Goal: Task Accomplishment & Management: Use online tool/utility

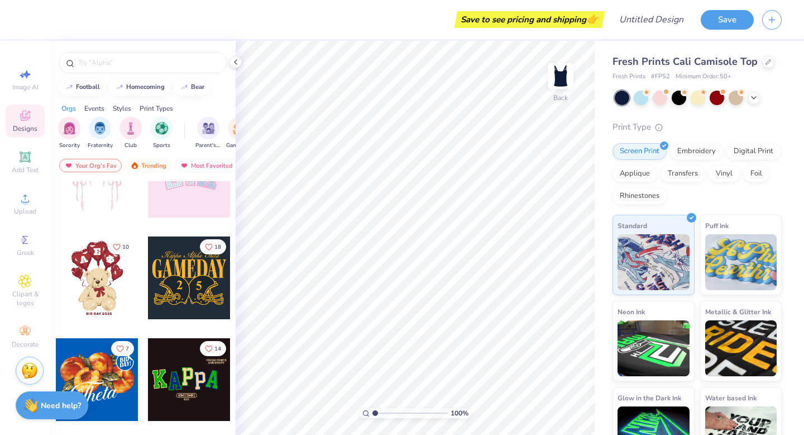
scroll to position [149, 0]
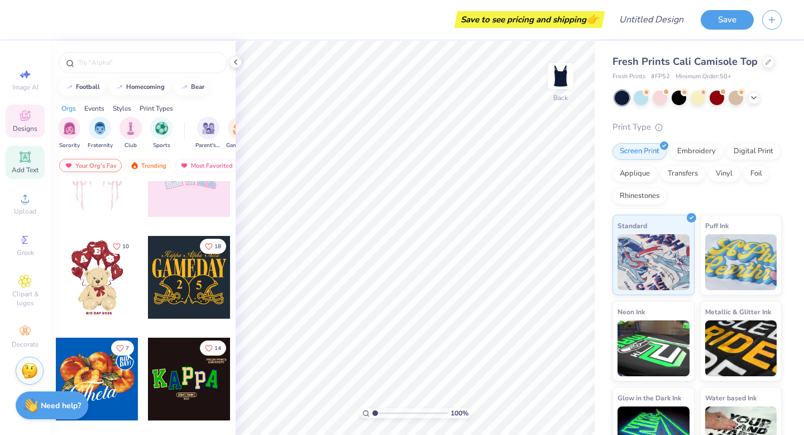
click at [18, 160] on div "Add Text" at bounding box center [25, 162] width 39 height 33
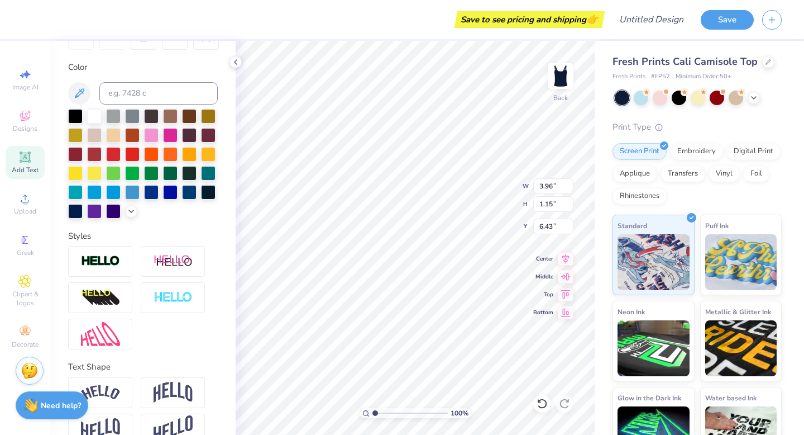
scroll to position [215, 0]
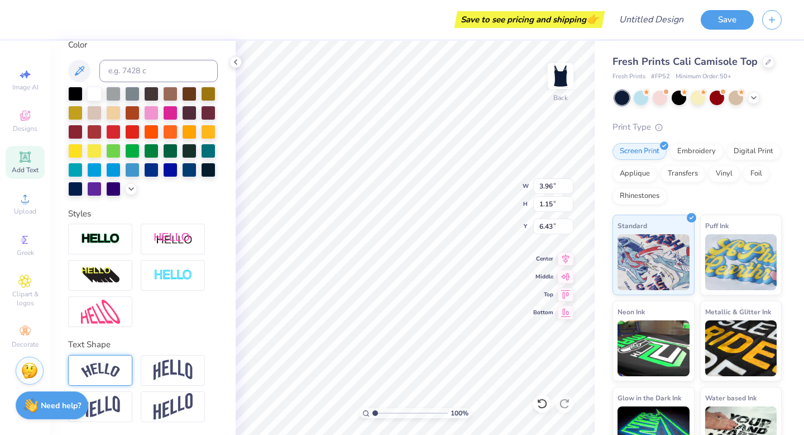
click at [103, 367] on img at bounding box center [100, 370] width 39 height 15
type input "5.37"
type input "1.51"
type input "6.25"
click at [149, 114] on div at bounding box center [151, 111] width 15 height 15
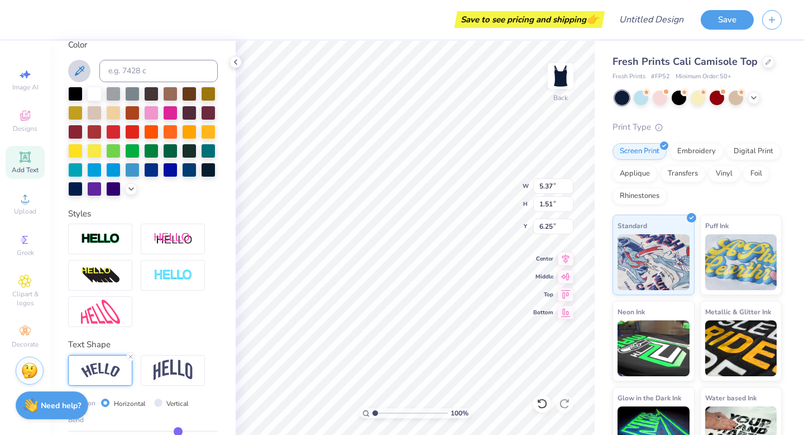
click at [77, 72] on icon at bounding box center [79, 70] width 13 height 13
click at [276, 88] on div "Save to see pricing and shipping 👉 Design Title Save Image AI Designs Add Text …" at bounding box center [402, 217] width 804 height 435
click at [134, 190] on icon at bounding box center [131, 187] width 9 height 9
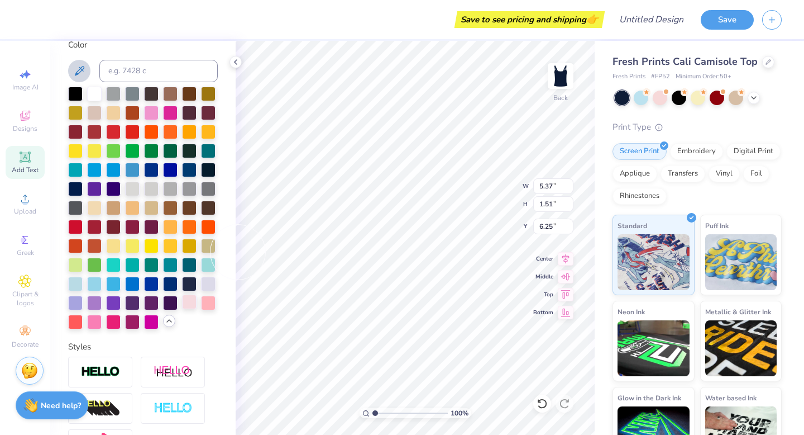
click at [196, 296] on div at bounding box center [189, 301] width 15 height 15
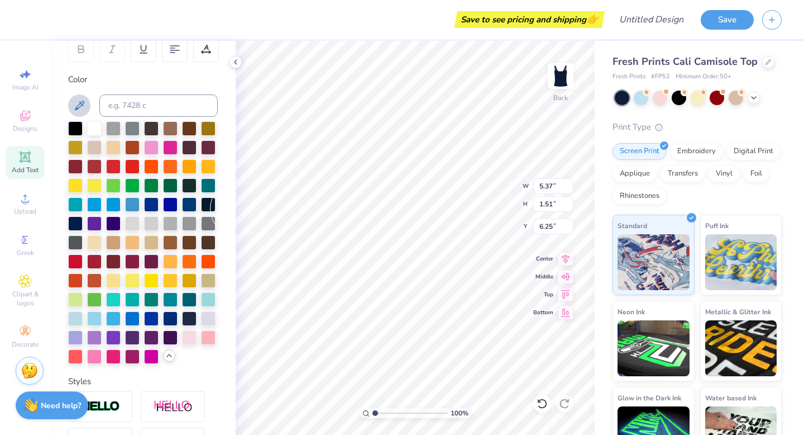
scroll to position [0, 0]
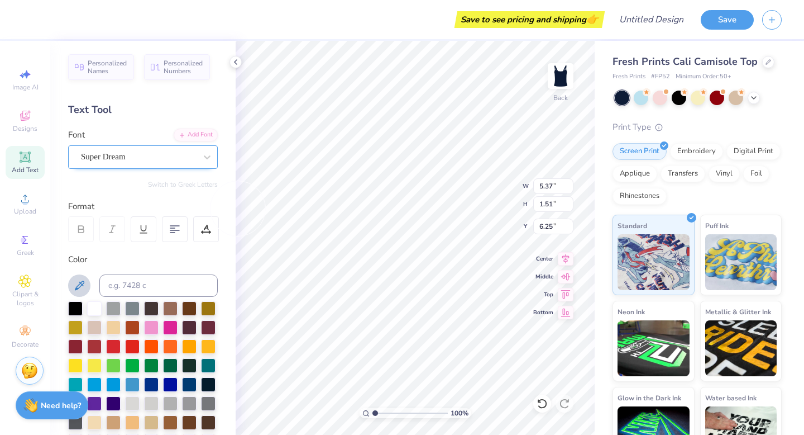
click at [140, 155] on div "Super Dream" at bounding box center [138, 156] width 117 height 17
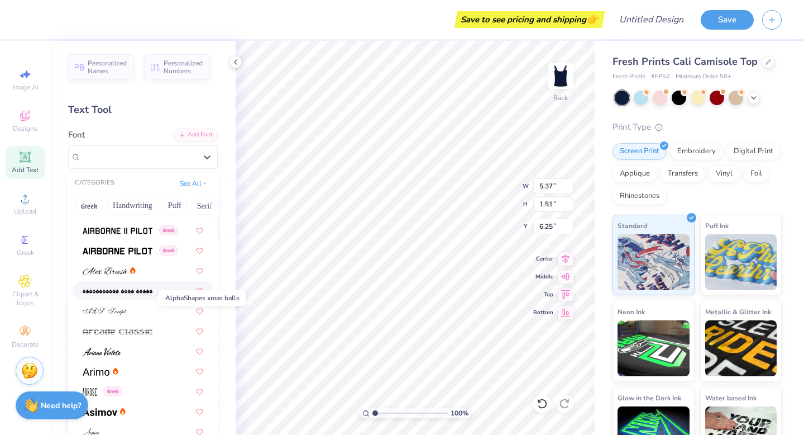
scroll to position [237, 0]
click at [137, 310] on div at bounding box center [143, 309] width 121 height 12
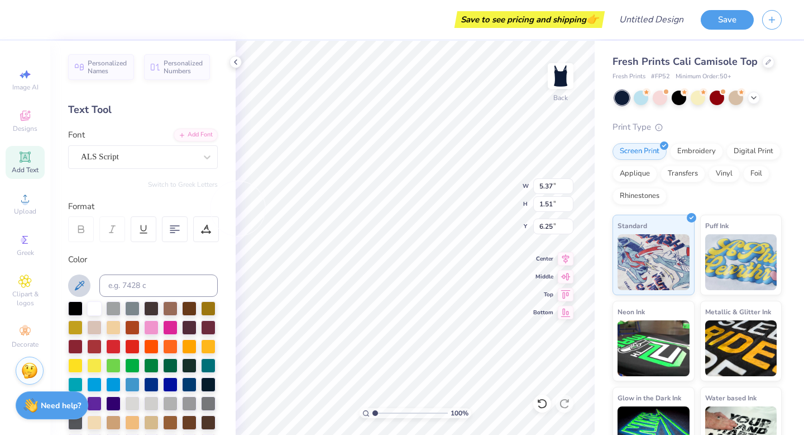
type input "7.25"
type input "1.96"
type input "6.02"
type input "5.38"
type input "1.53"
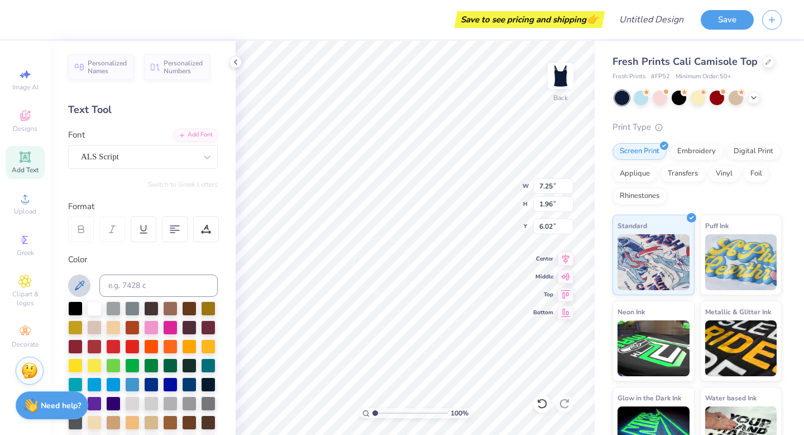
type input "6.24"
type input "7.25"
type input "1.96"
type input "6.02"
click at [83, 279] on icon at bounding box center [79, 285] width 13 height 13
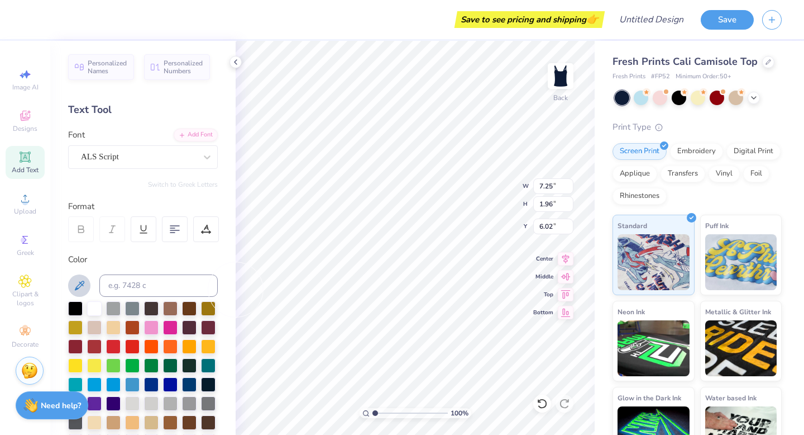
click at [70, 284] on button at bounding box center [79, 285] width 22 height 22
type textarea "In the Bonds"
type input "7.87"
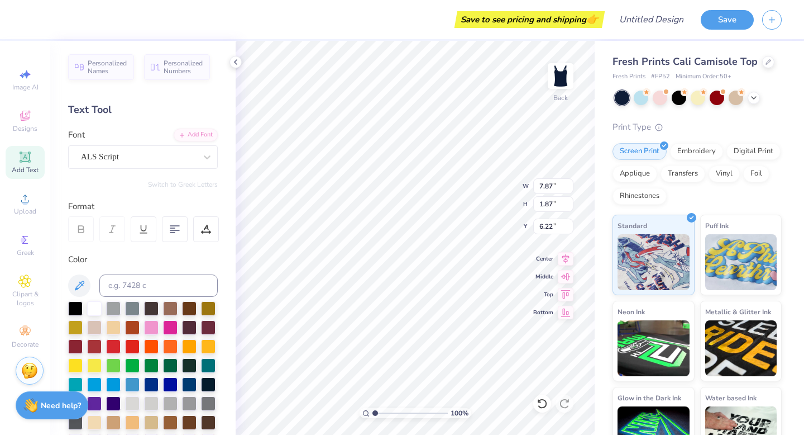
type input "1.87"
type input "6.22"
type textarea "IntheBonds"
type textarea "In theBonds"
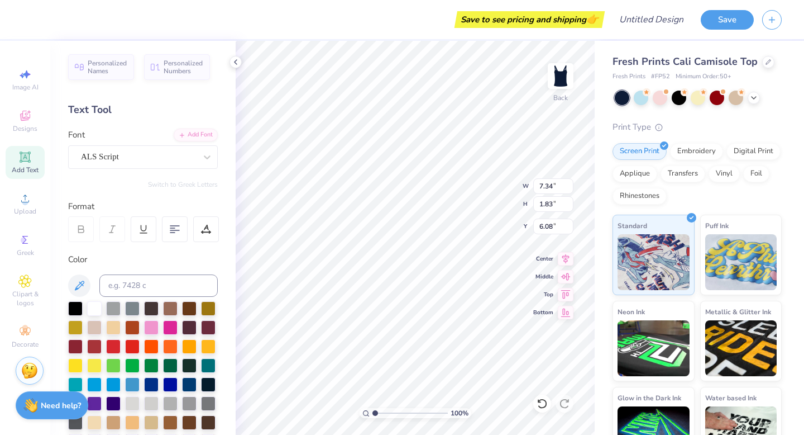
type input "3.17"
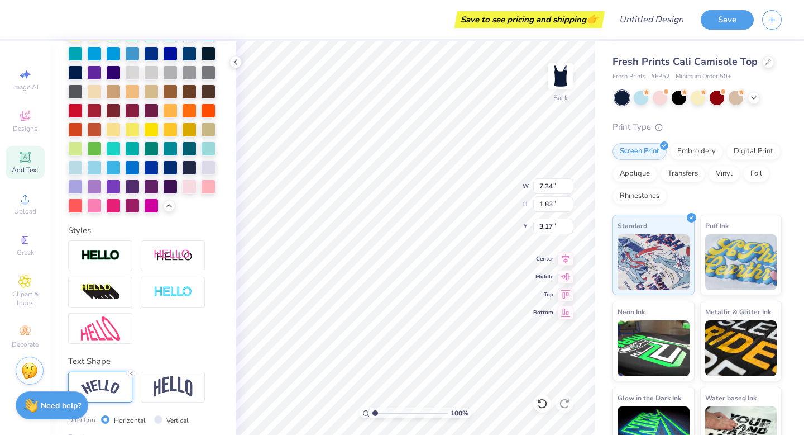
scroll to position [413, 0]
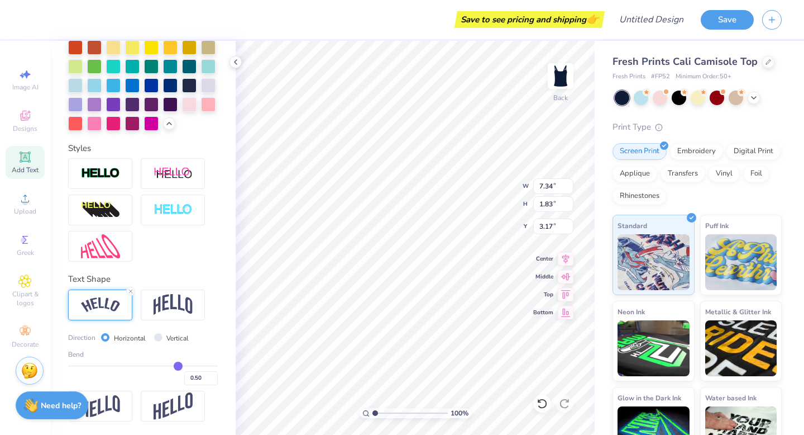
type input "0.49"
type input "0.48"
type input "0.47"
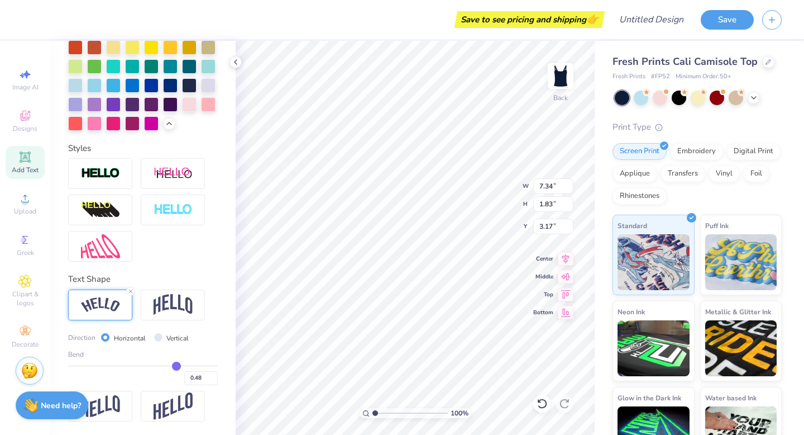
type input "0.47"
type input "0.45"
type input "0.43"
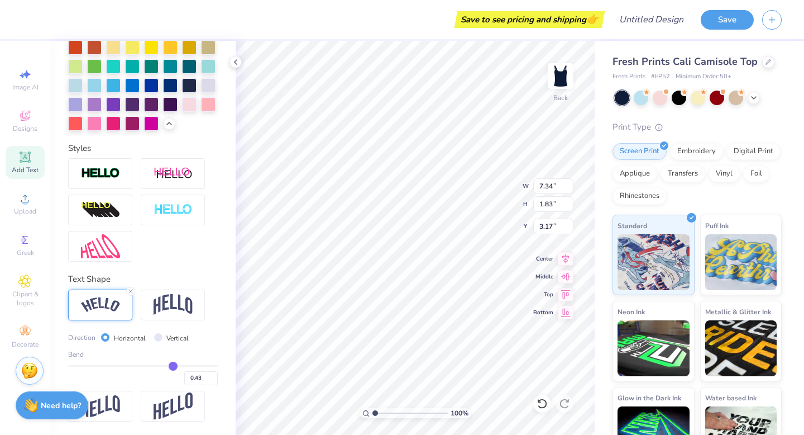
type input "0.41"
type input "0.38"
type input "0.36"
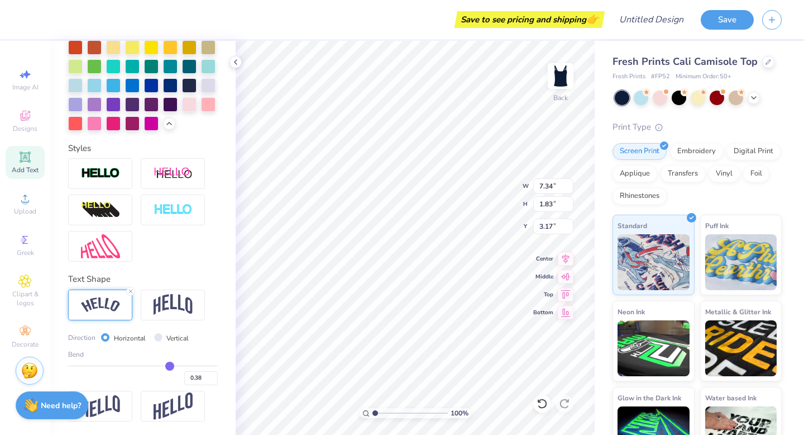
type input "0.36"
type input "0.34"
type input "0.31"
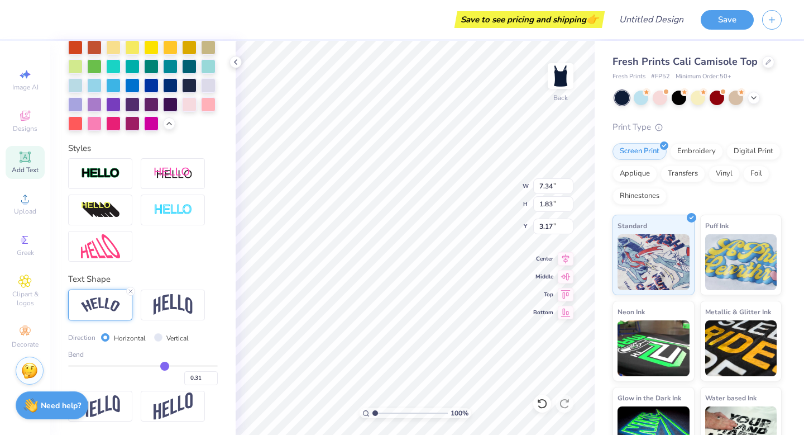
type input "0.29"
type input "0.28"
type input "0.26"
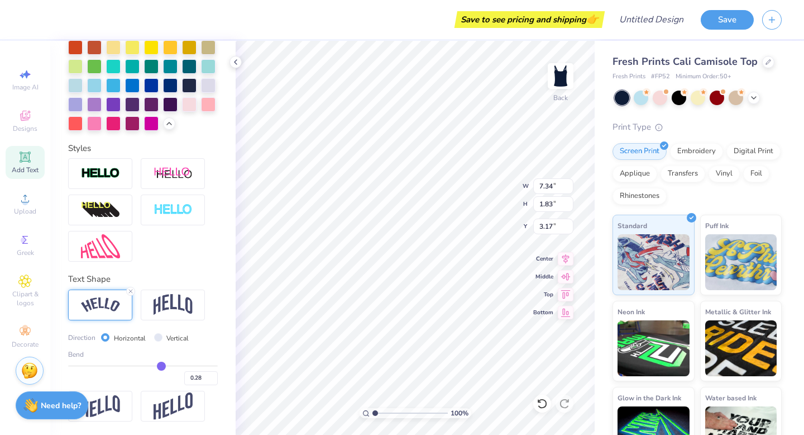
type input "0.26"
type input "0.25"
type input "0.24"
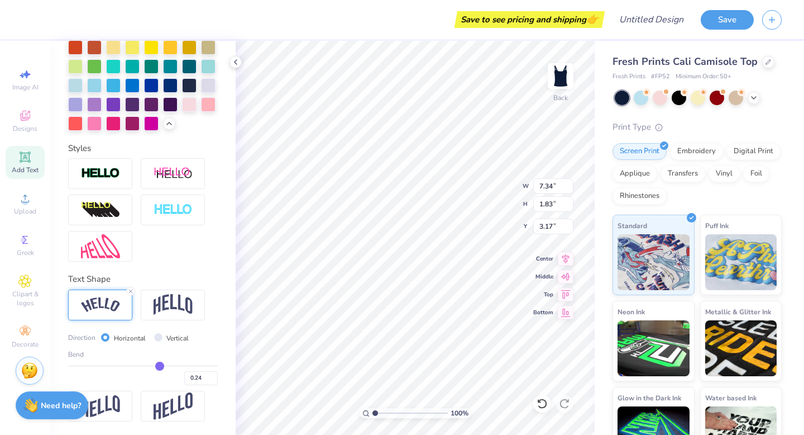
type input "0.23"
type input "0.21"
type input "0.19"
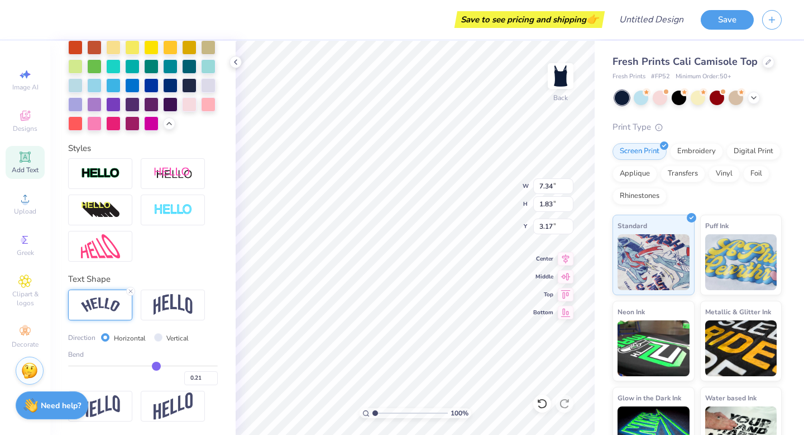
type input "0.19"
type input "0.17"
type input "0.15"
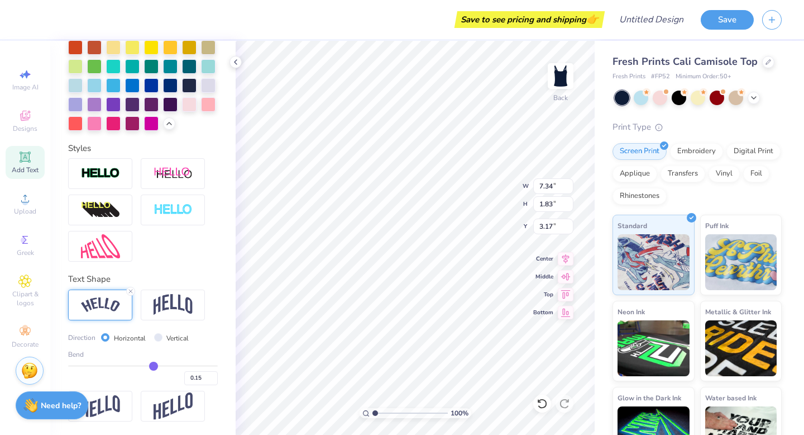
type input "0.14"
type input "0.13"
type input "0.12"
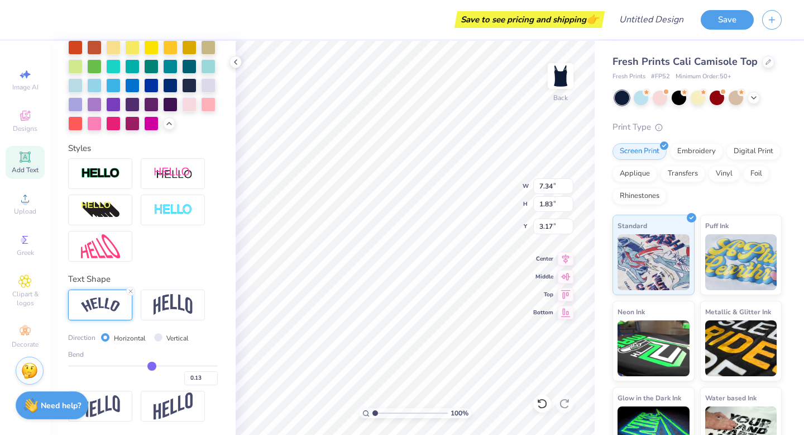
type input "0.12"
drag, startPoint x: 177, startPoint y: 364, endPoint x: 151, endPoint y: 364, distance: 25.7
click at [151, 365] on input "range" at bounding box center [143, 366] width 150 height 2
type input "0.08"
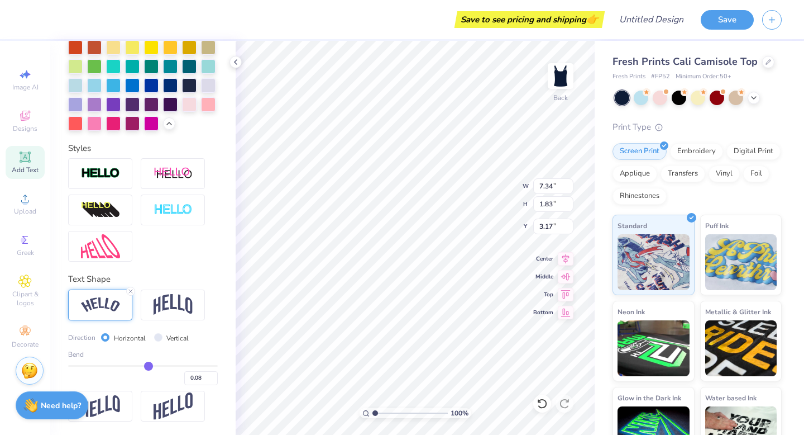
type input "0.06"
type input "6.69"
type input "1.07"
type input "3.55"
type input "0.06"
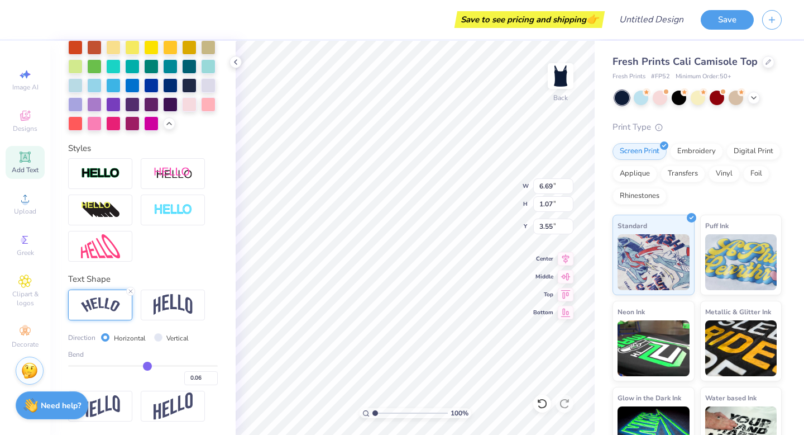
type input "0.04"
type input "0.02"
type input "0"
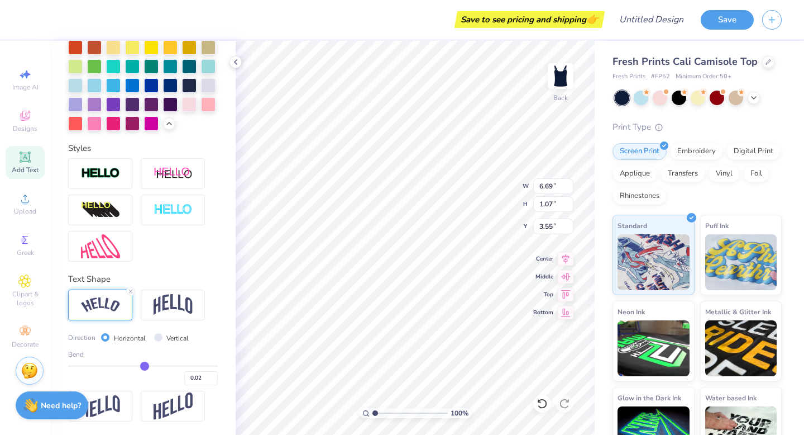
type input "0.00"
type input "-0.03"
type input "-0.05"
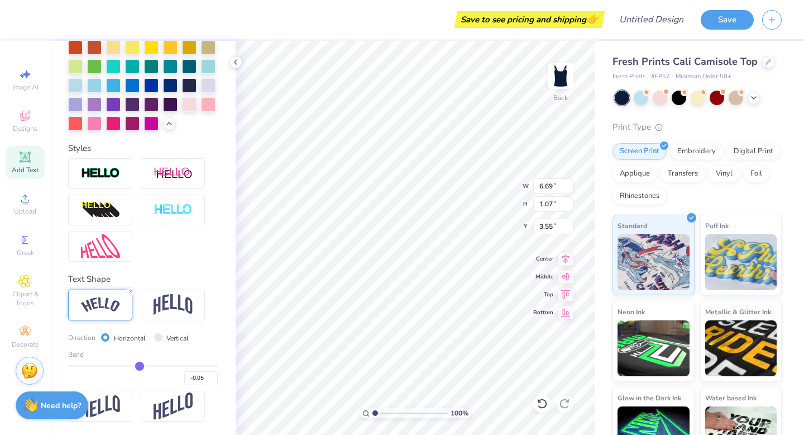
type input "-0.07"
type input "-0.1"
type input "-0.10"
type input "-0.12"
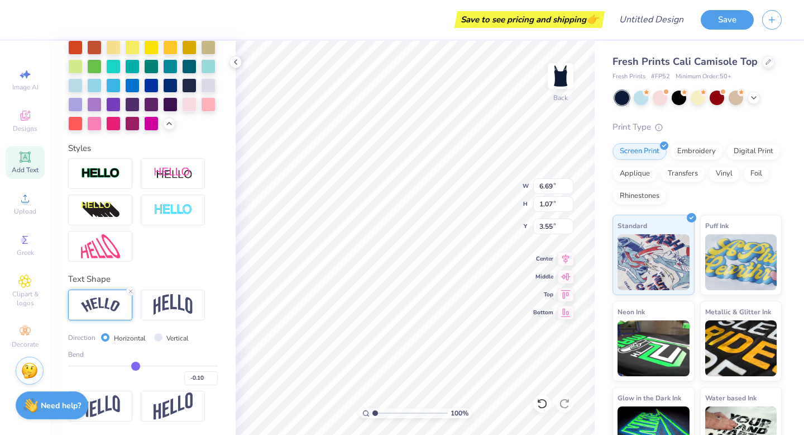
type input "-0.12"
type input "-0.13"
type input "-0.15"
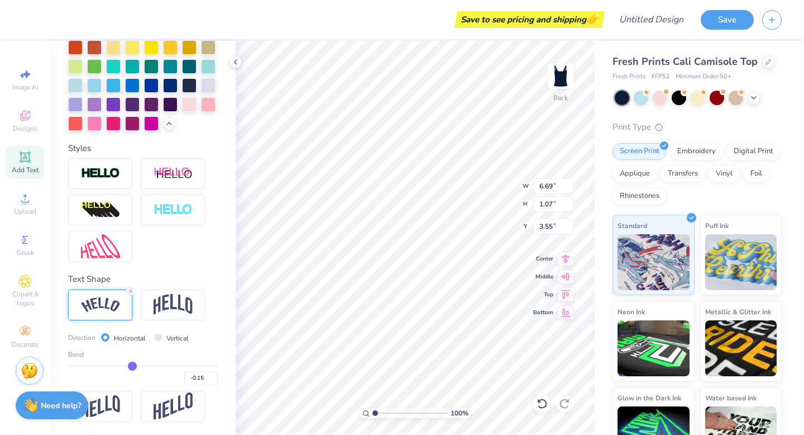
type input "-0.17"
type input "-0.18"
type input "-0.2"
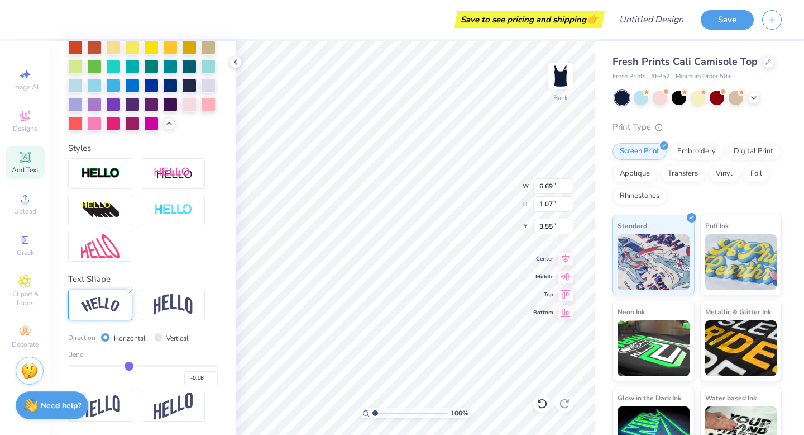
type input "-0.20"
type input "-0.21"
type input "-0.22"
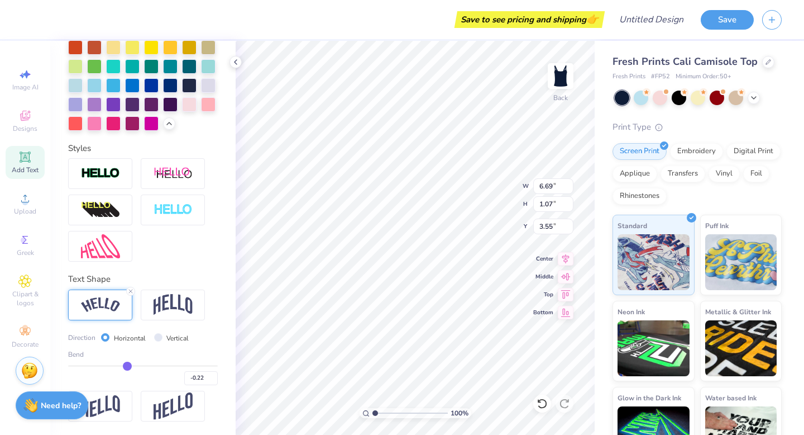
type input "-0.21"
type input "-0.2"
type input "-0.20"
type input "-0.19"
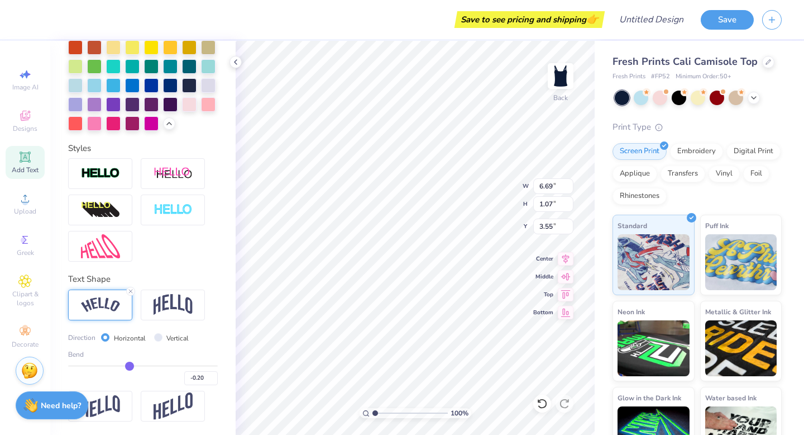
type input "-0.19"
drag, startPoint x: 150, startPoint y: 364, endPoint x: 129, endPoint y: 363, distance: 21.2
type input "-0.19"
click at [129, 365] on input "range" at bounding box center [143, 366] width 150 height 2
type input "7.05"
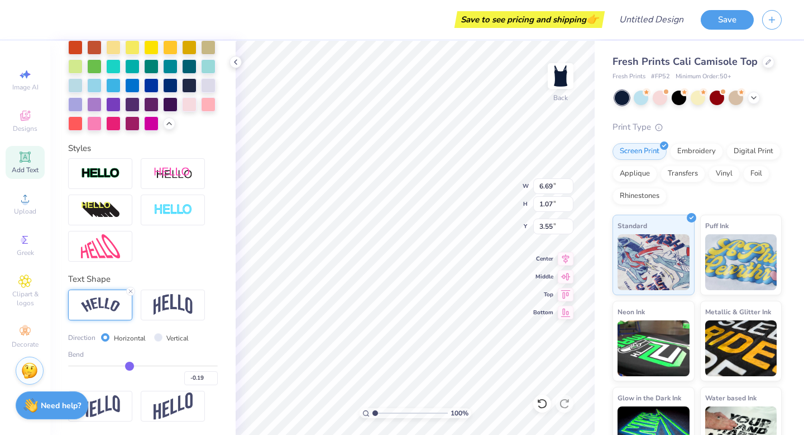
type input "1.03"
type input "3.57"
type input "-0.17"
type input "-0.14"
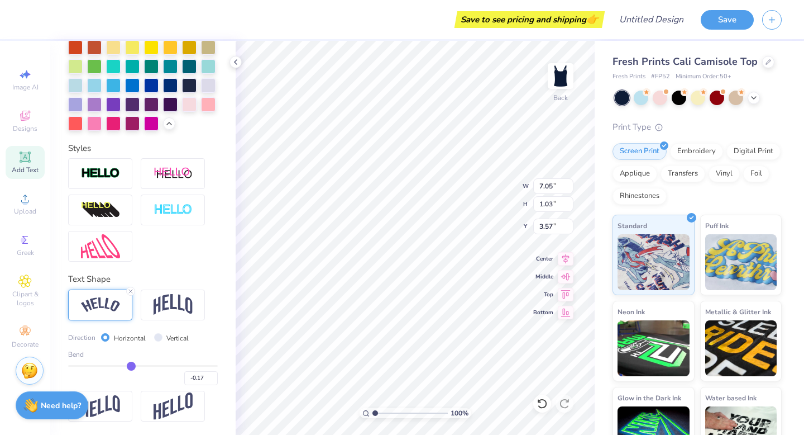
type input "-0.14"
type input "-0.11"
type input "-0.07"
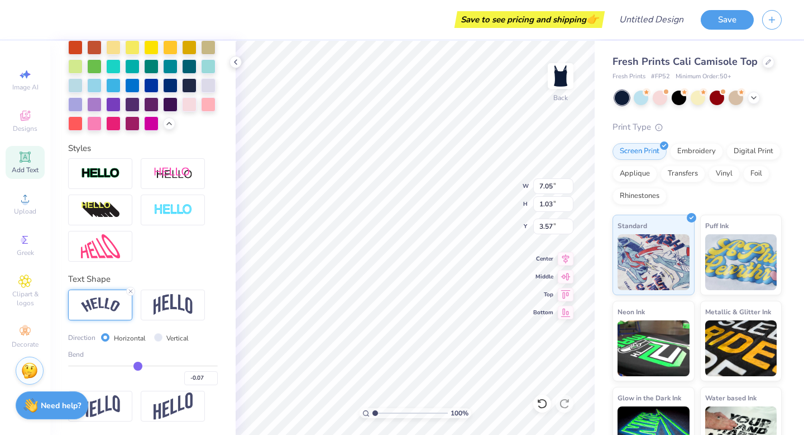
type input "-0.04"
type input "0"
type input "0.00"
type input "0.03"
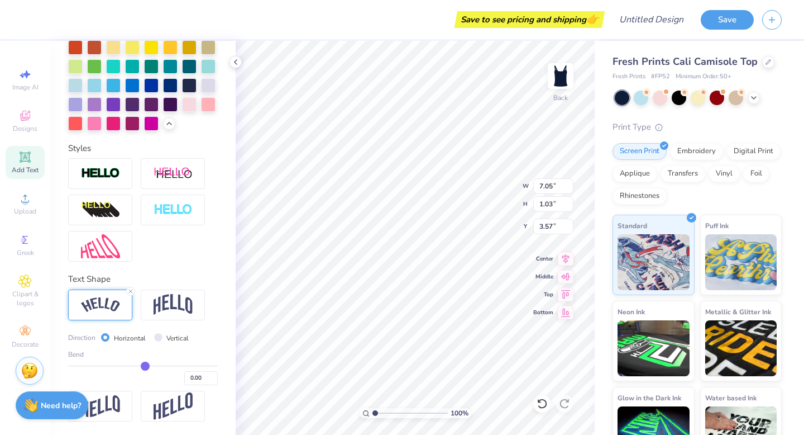
type input "0.03"
type input "0.06"
type input "0.08"
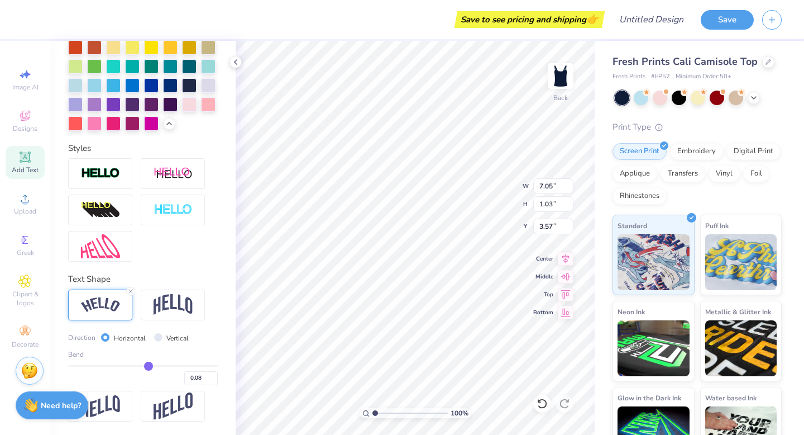
type input "0.11"
type input "0.13"
type input "0.15"
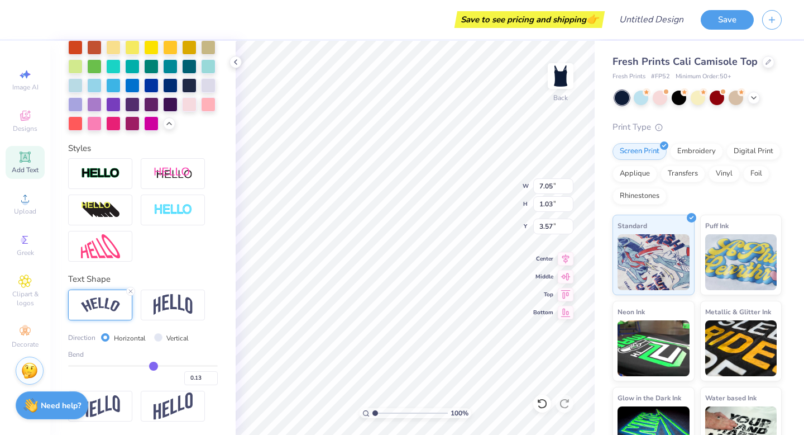
type input "0.15"
type input "0.17"
type input "0.19"
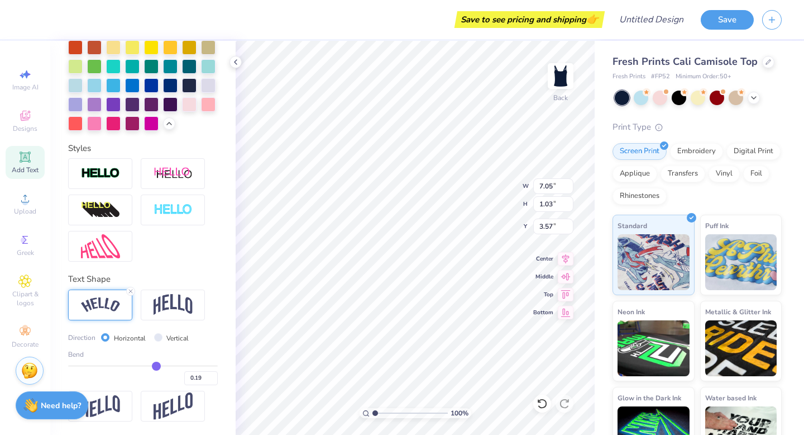
type input "0.2"
type input "0.20"
type input "0.21"
type input "0.22"
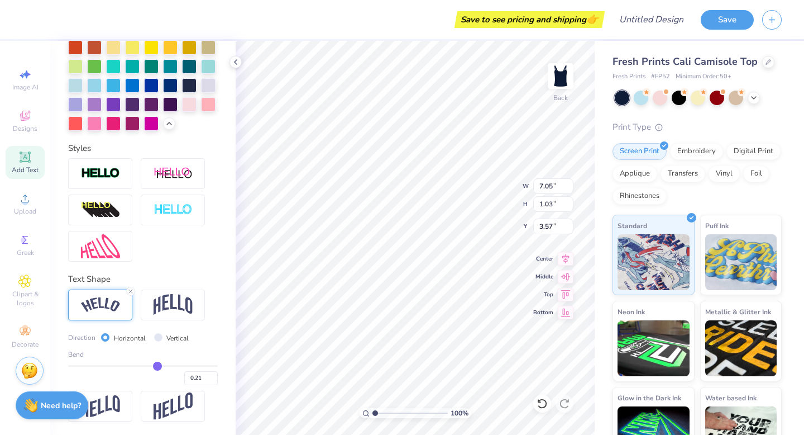
type input "0.22"
type input "0.23"
type input "0.25"
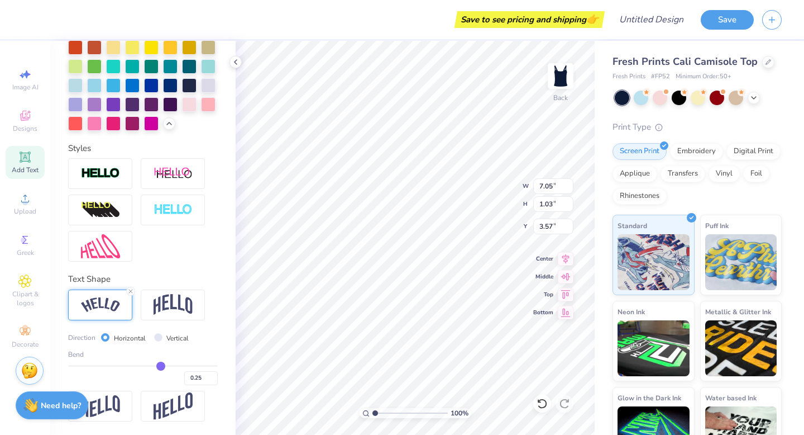
type input "0.27"
type input "0.29"
type input "0.31"
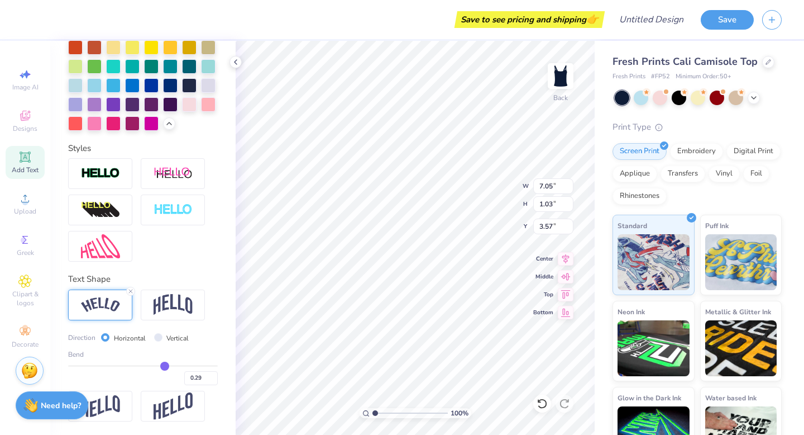
type input "0.31"
type input "0.33"
type input "0.34"
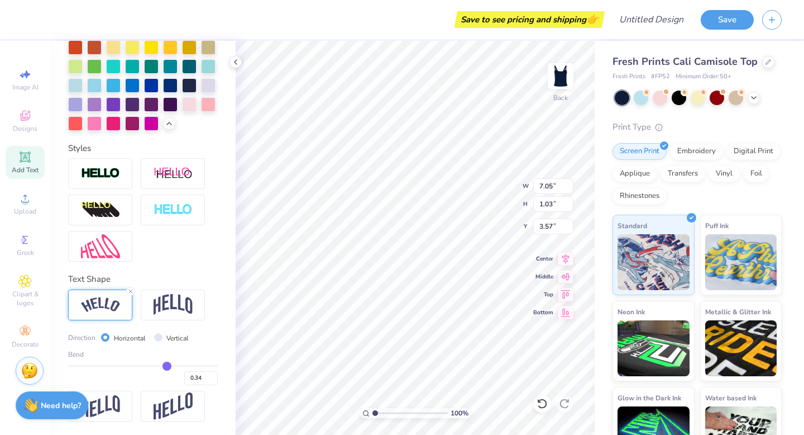
type input "0.35"
type input "0.36"
type input "0.37"
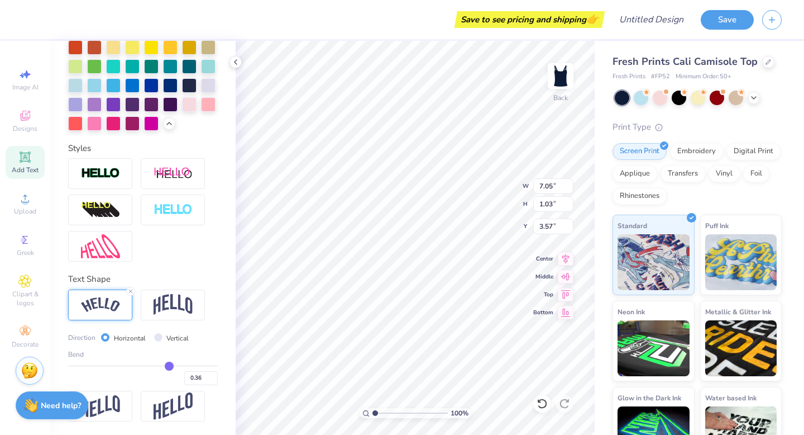
type input "0.37"
type input "0.38"
type input "0.39"
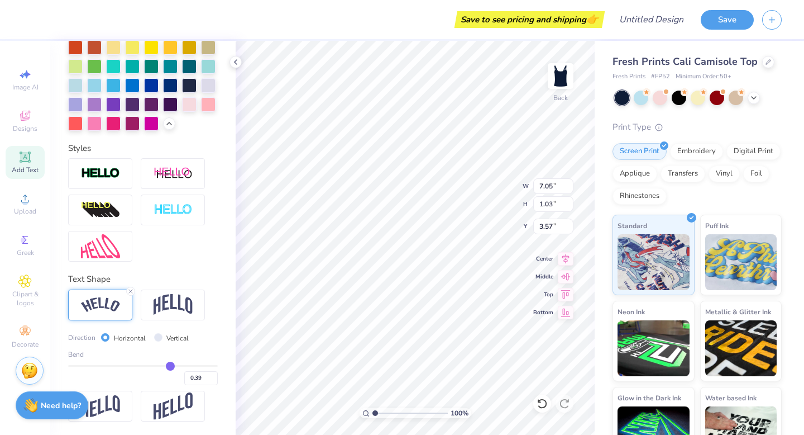
type input "0.4"
type input "0.40"
type input "0.41"
type input "0.42"
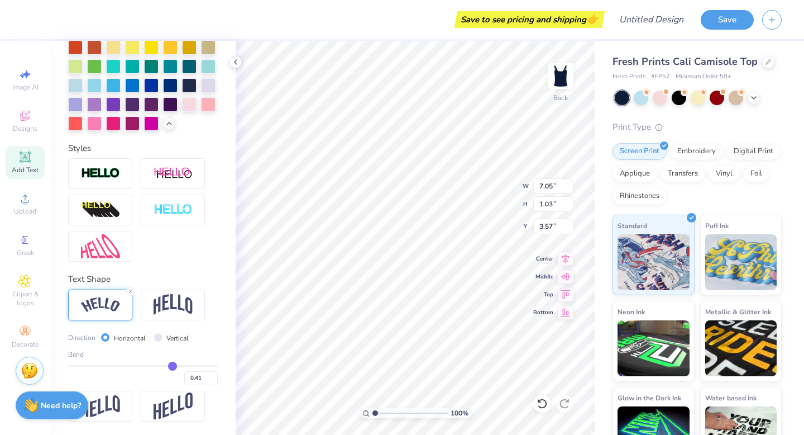
type input "0.42"
type input "0.43"
type input "0.44"
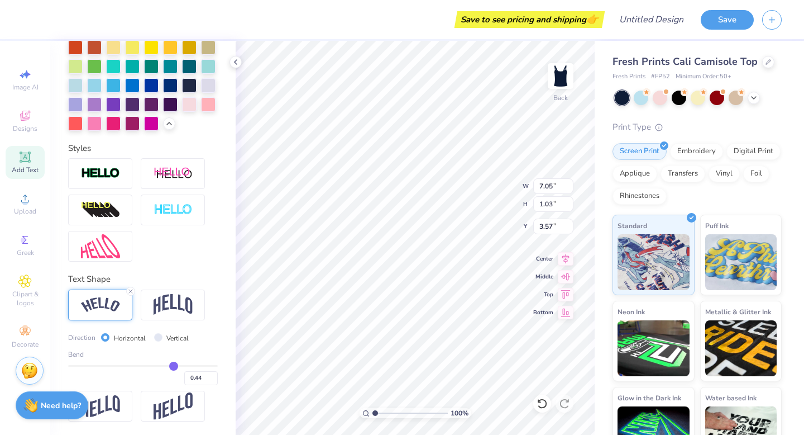
type input "0.45"
type input "0.46"
type input "0.47"
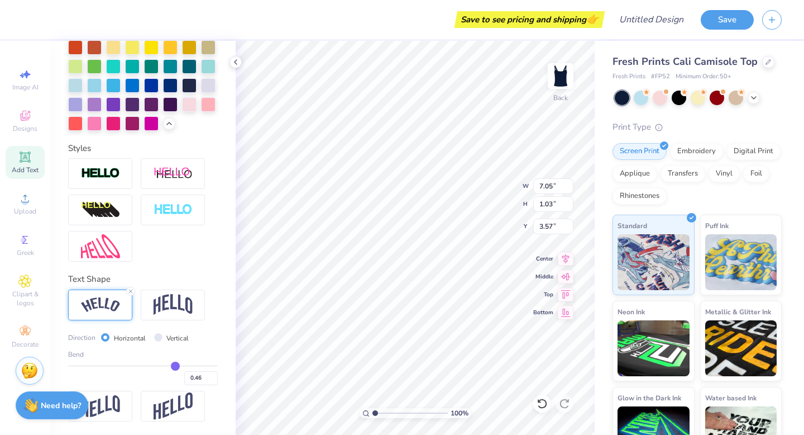
type input "0.47"
type input "0.48"
type input "0.49"
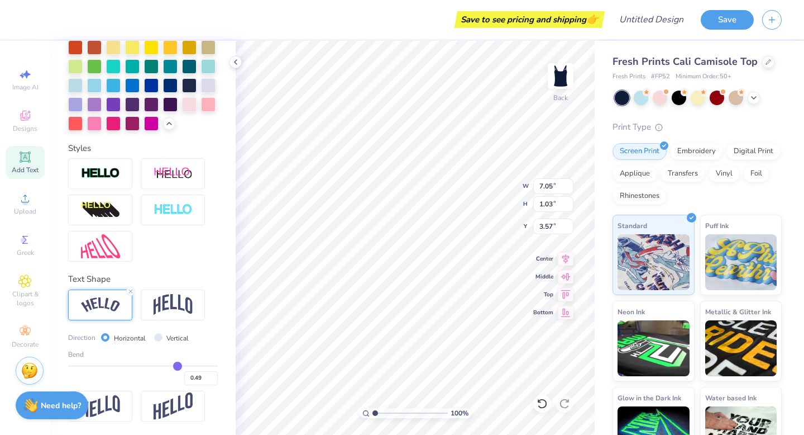
type input "0.5"
type input "0.50"
type input "0.52"
type input "0.53"
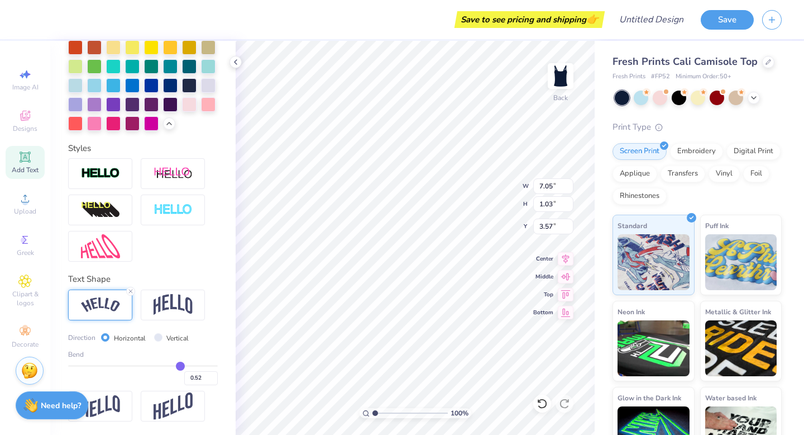
type input "0.53"
type input "0.55"
type input "0.56"
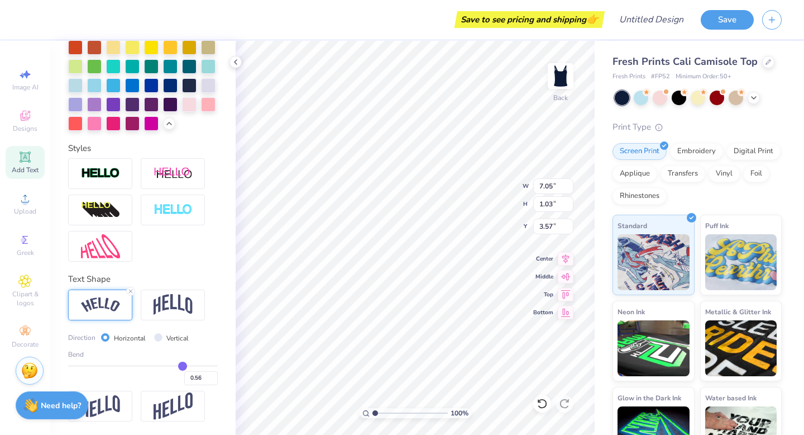
drag, startPoint x: 129, startPoint y: 363, endPoint x: 182, endPoint y: 365, distance: 53.1
click at [182, 365] on input "range" at bounding box center [143, 366] width 150 height 2
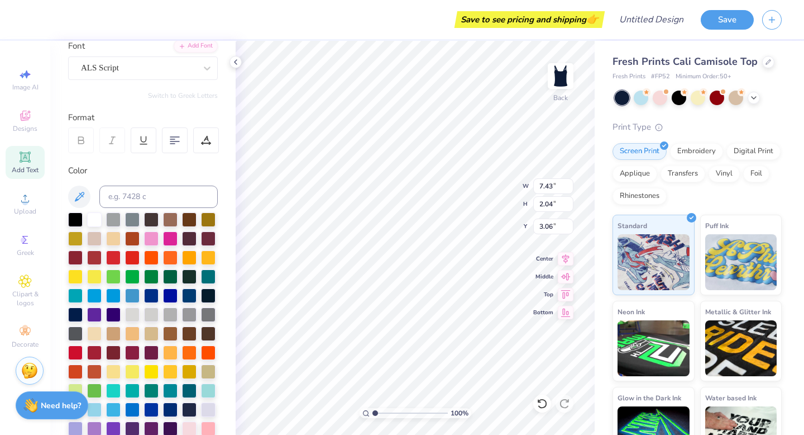
scroll to position [87, 0]
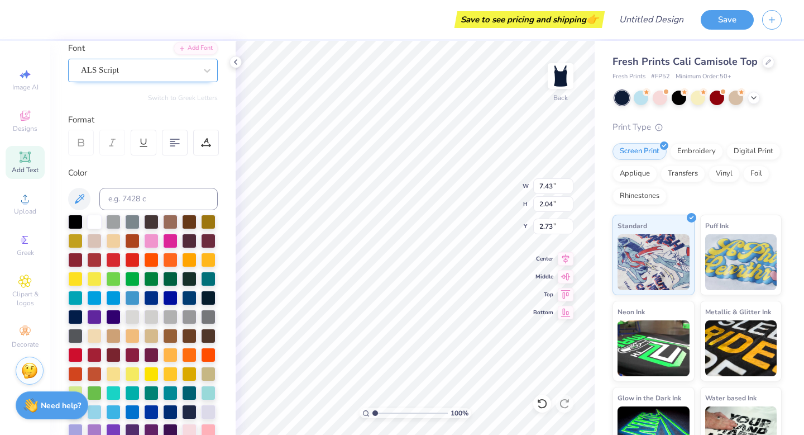
click at [143, 65] on div "ALS Script" at bounding box center [138, 69] width 117 height 17
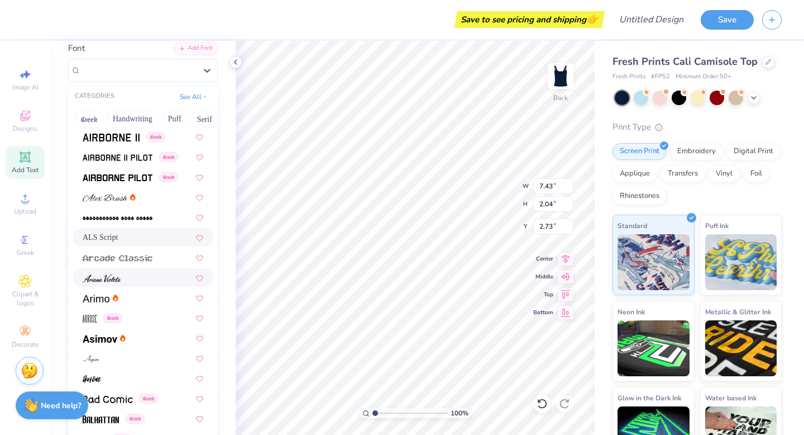
scroll to position [229, 0]
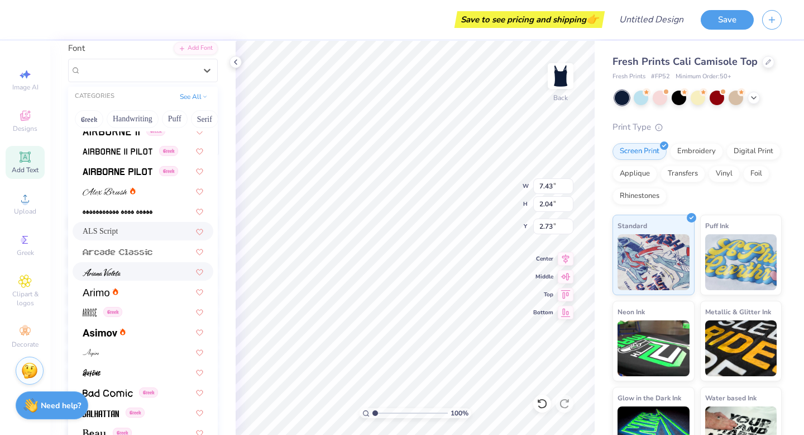
click at [140, 268] on div at bounding box center [143, 271] width 121 height 12
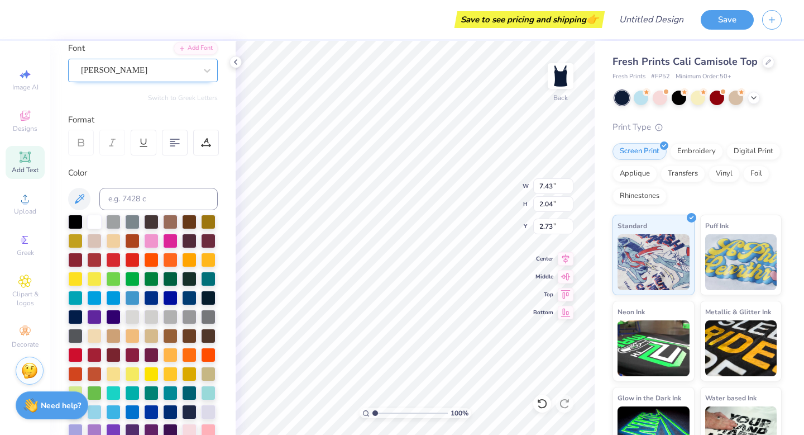
click at [136, 75] on div "[PERSON_NAME]" at bounding box center [138, 69] width 117 height 17
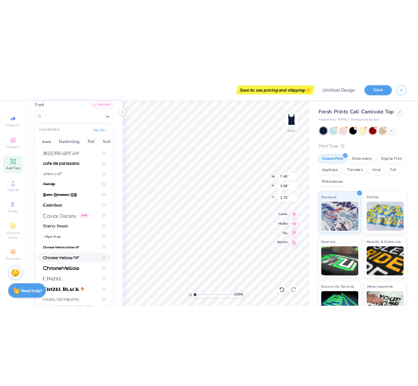
scroll to position [1152, 0]
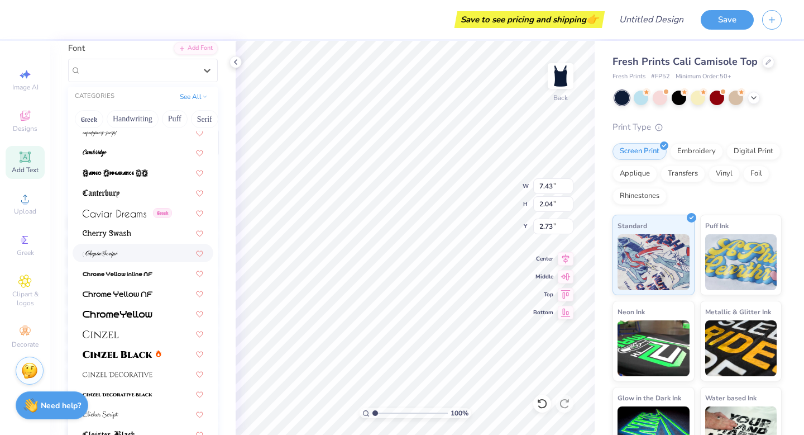
click at [154, 244] on div at bounding box center [143, 253] width 141 height 18
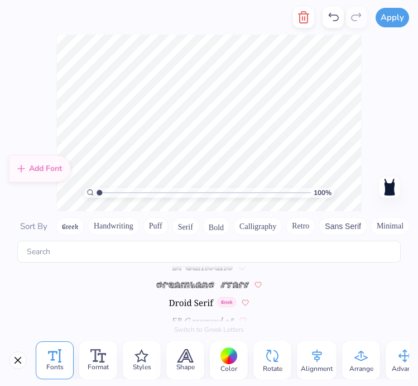
scroll to position [1754, 0]
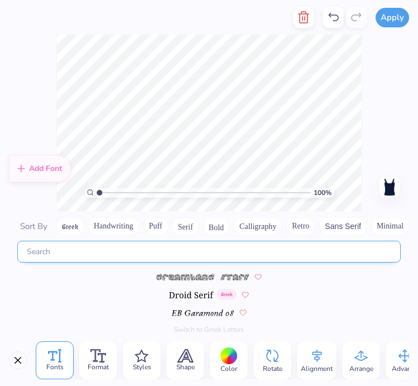
click at [142, 259] on input "text" at bounding box center [209, 252] width 384 height 22
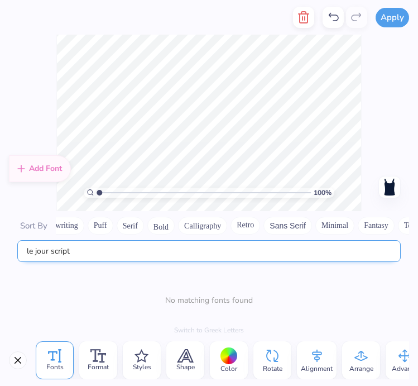
scroll to position [0, 79]
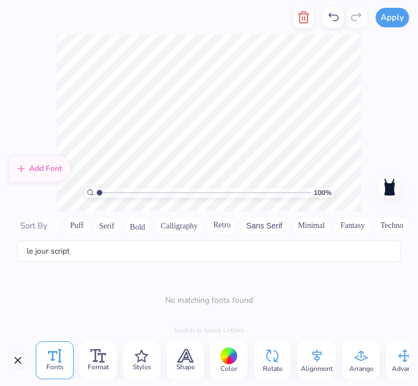
click at [182, 226] on button "Calligraphy" at bounding box center [179, 226] width 49 height 18
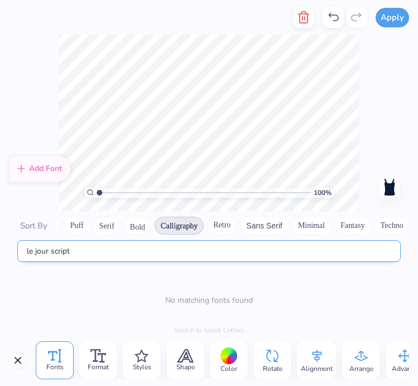
click at [170, 253] on input "le jour script" at bounding box center [209, 251] width 384 height 22
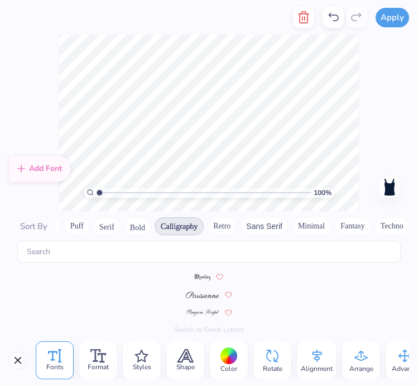
click at [202, 312] on img at bounding box center [202, 312] width 33 height 7
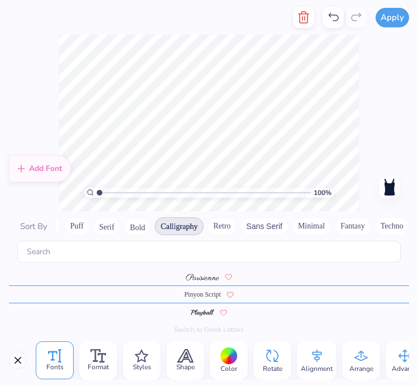
click at [193, 309] on img at bounding box center [202, 312] width 23 height 7
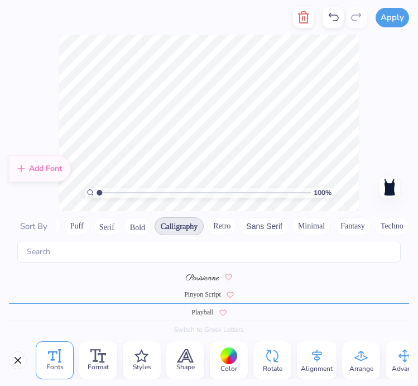
scroll to position [413, 0]
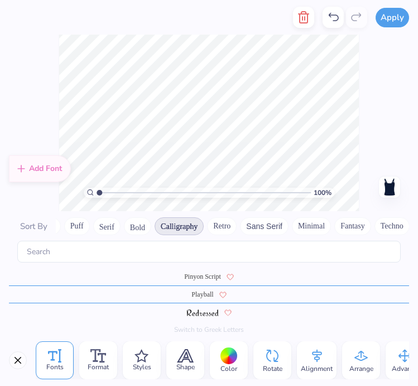
click at [193, 278] on span "Pinyon Script" at bounding box center [202, 277] width 37 height 10
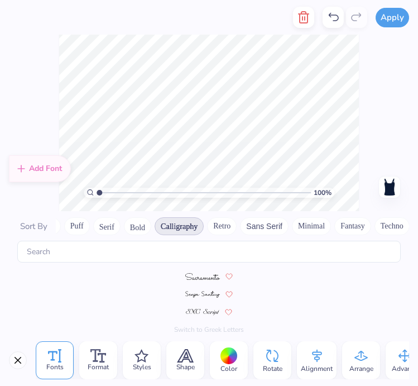
scroll to position [469, 0]
click at [204, 290] on img at bounding box center [202, 292] width 34 height 7
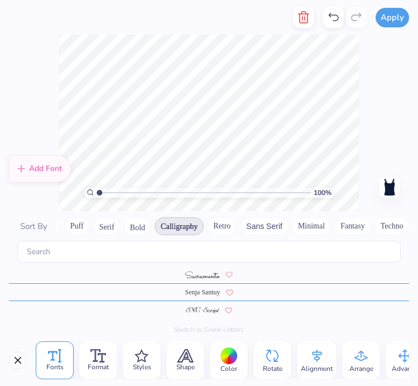
click at [207, 309] on img at bounding box center [203, 310] width 34 height 7
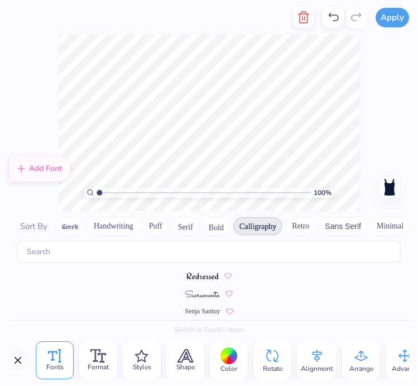
click at [201, 309] on span "Senja Santuy" at bounding box center [202, 311] width 35 height 10
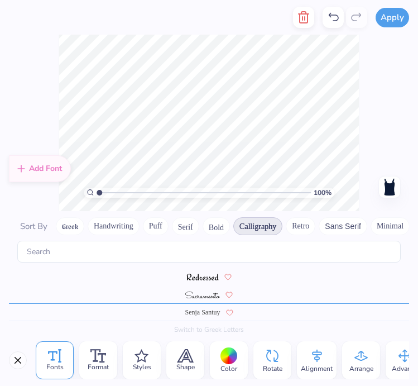
scroll to position [449, 0]
click at [209, 296] on img at bounding box center [202, 295] width 35 height 7
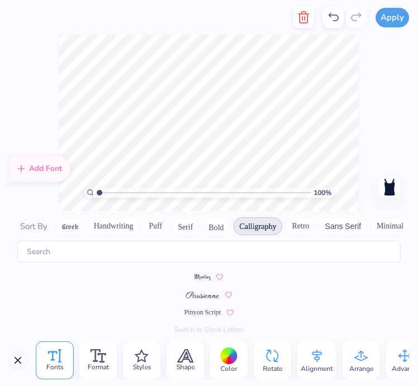
click at [200, 306] on div "Pinyon Script" at bounding box center [209, 312] width 401 height 18
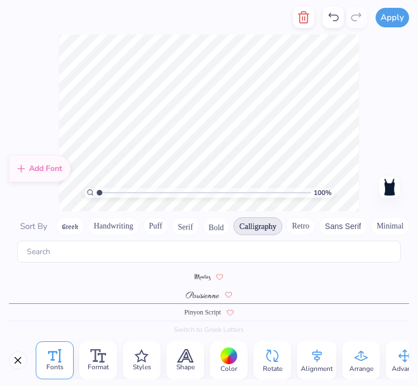
scroll to position [395, 0]
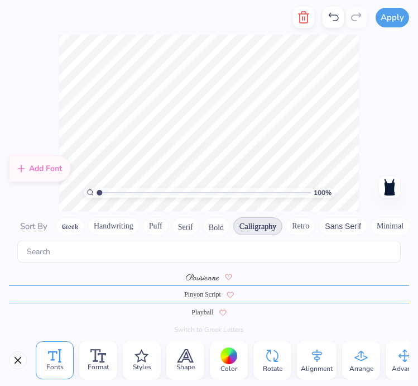
click at [199, 290] on div "Pinyon Script" at bounding box center [209, 294] width 401 height 18
click at [199, 272] on span at bounding box center [203, 277] width 34 height 10
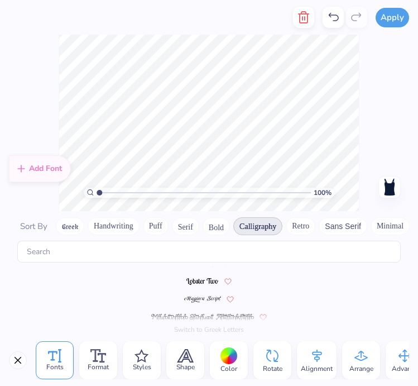
scroll to position [323, 0]
click at [194, 293] on img at bounding box center [202, 295] width 36 height 7
click at [197, 303] on div at bounding box center [209, 312] width 401 height 18
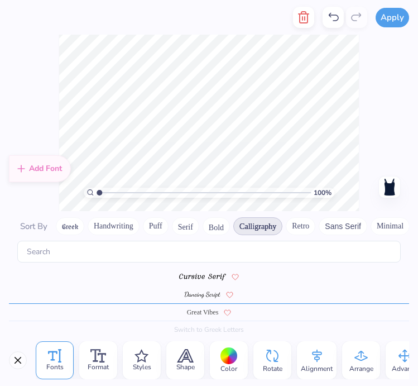
scroll to position [234, 0]
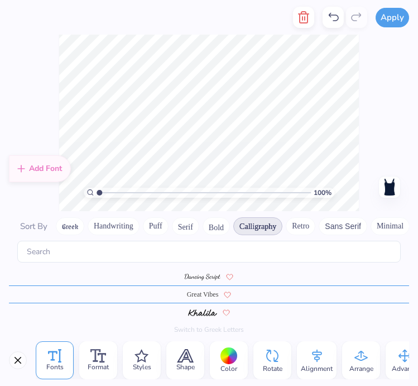
click at [209, 278] on img at bounding box center [202, 277] width 35 height 7
click at [196, 311] on span "Great Vibes" at bounding box center [203, 312] width 32 height 10
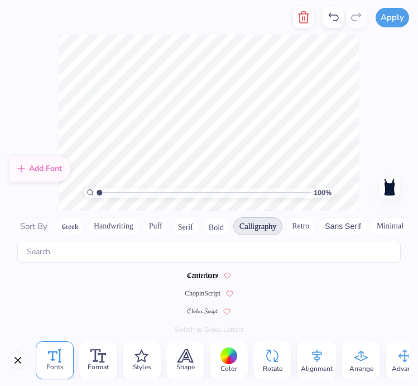
scroll to position [145, 0]
click at [199, 310] on img at bounding box center [203, 312] width 31 height 7
click at [199, 297] on img at bounding box center [198, 296] width 38 height 7
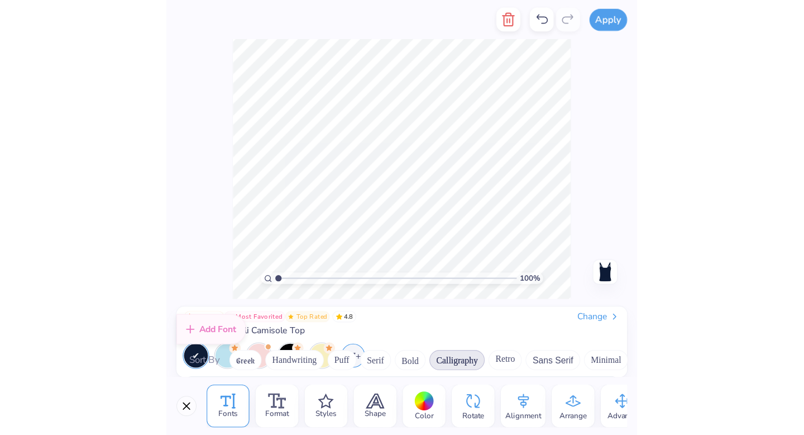
scroll to position [6, 0]
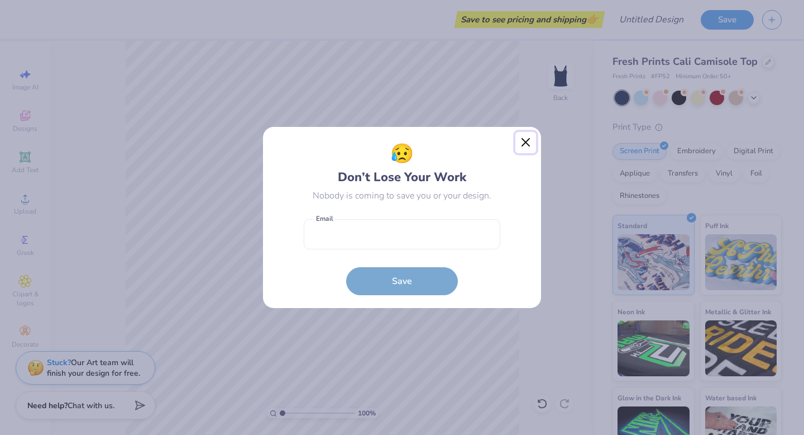
click at [524, 139] on button "Close" at bounding box center [526, 142] width 21 height 21
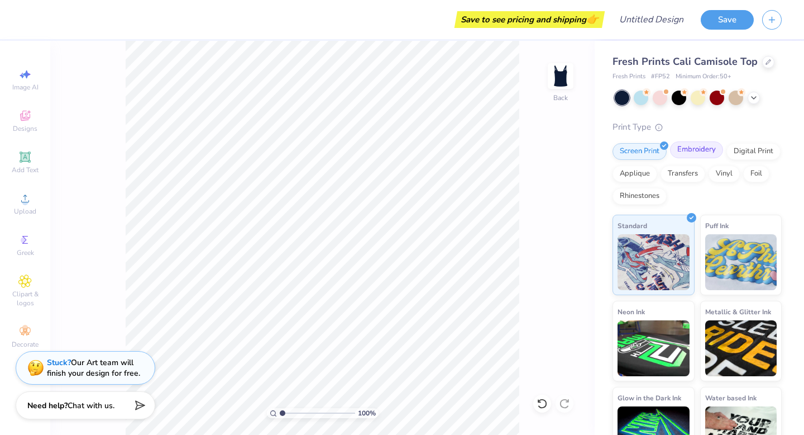
click at [689, 150] on div "Embroidery" at bounding box center [696, 149] width 53 height 17
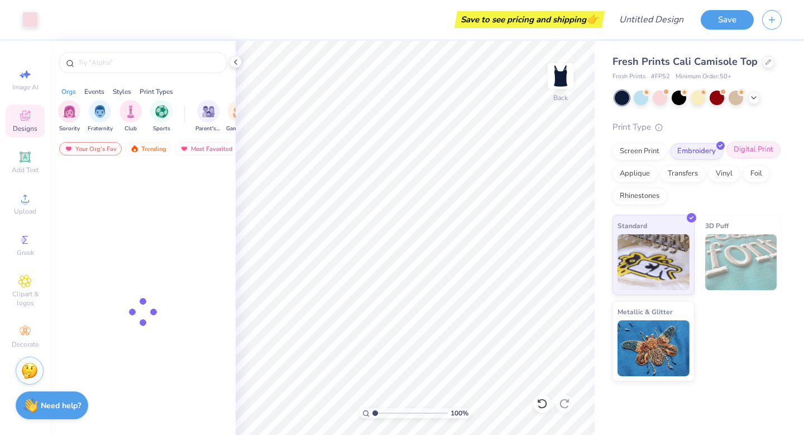
click at [758, 150] on div "Digital Print" at bounding box center [754, 149] width 54 height 17
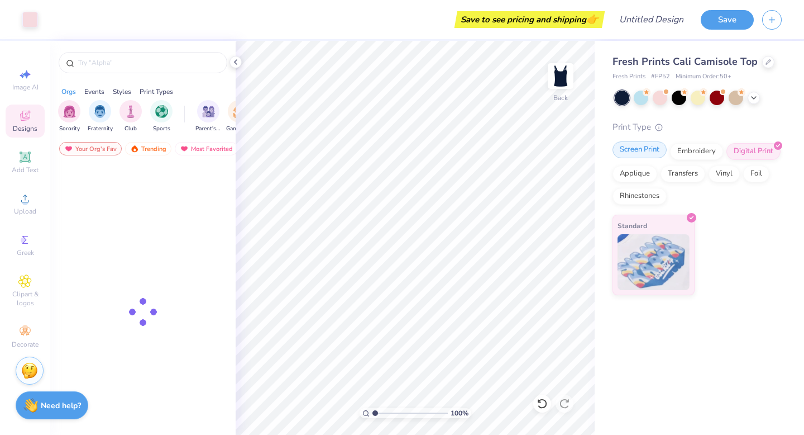
click at [640, 151] on div "Screen Print" at bounding box center [640, 149] width 54 height 17
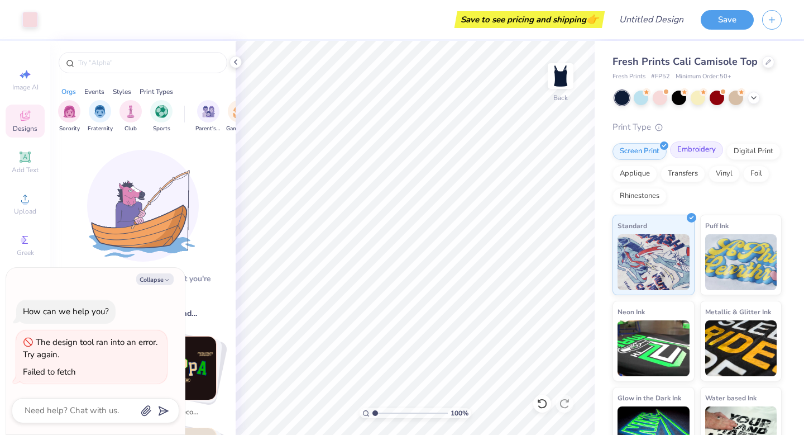
click at [699, 149] on div "Embroidery" at bounding box center [696, 149] width 53 height 17
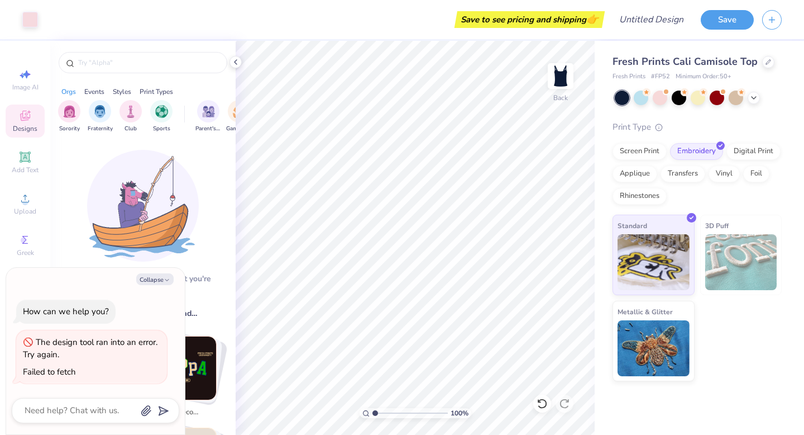
click at [754, 160] on div "Screen Print Embroidery Digital Print Applique Transfers Vinyl Foil Rhinestones" at bounding box center [697, 173] width 169 height 61
click at [752, 156] on div "Digital Print" at bounding box center [754, 149] width 54 height 17
